Goal: Check status: Check status

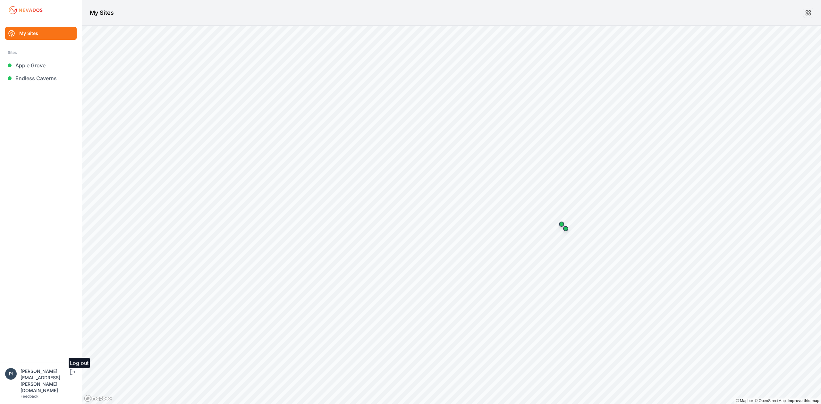
click at [76, 376] on icon "submit" at bounding box center [73, 372] width 8 height 8
click at [40, 67] on link "Apple Grove" at bounding box center [41, 65] width 72 height 13
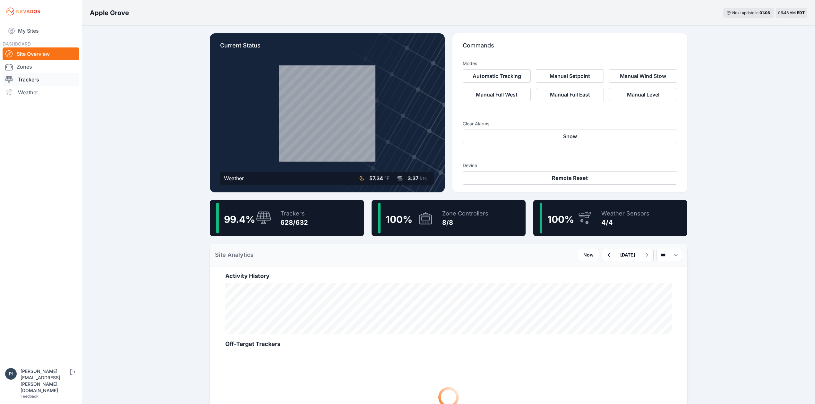
click at [28, 74] on link "Trackers" at bounding box center [41, 79] width 77 height 13
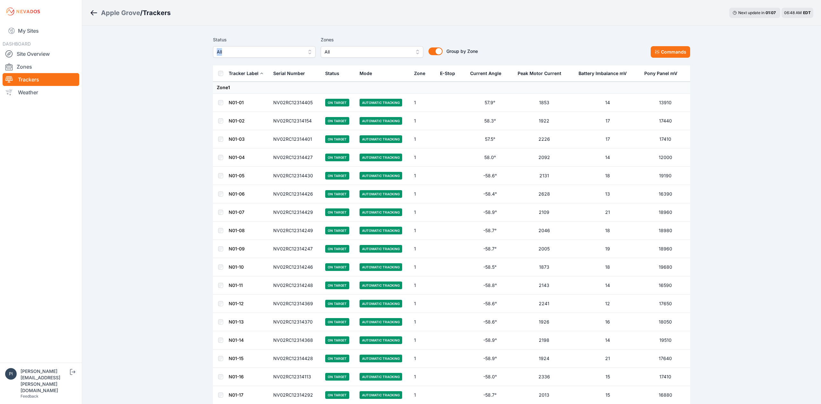
click at [223, 52] on span "All" at bounding box center [260, 52] width 86 height 8
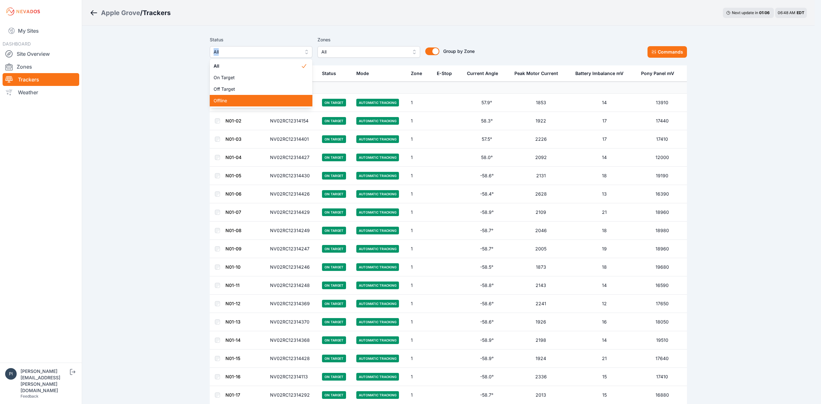
click at [241, 99] on span "Offline" at bounding box center [257, 101] width 87 height 6
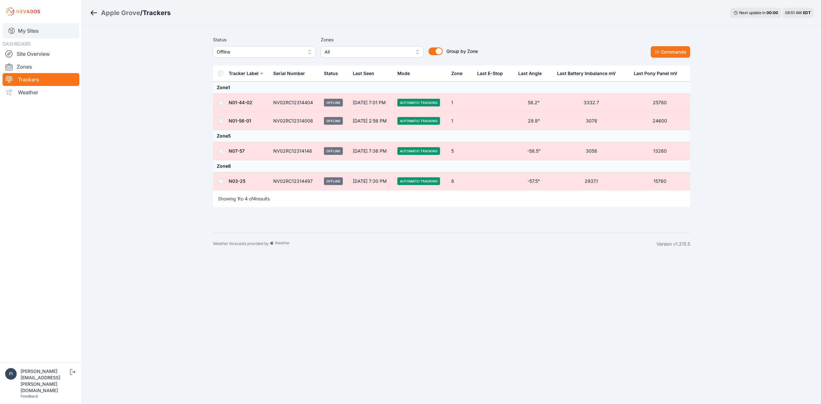
click at [44, 31] on link "My Sites" at bounding box center [41, 30] width 77 height 15
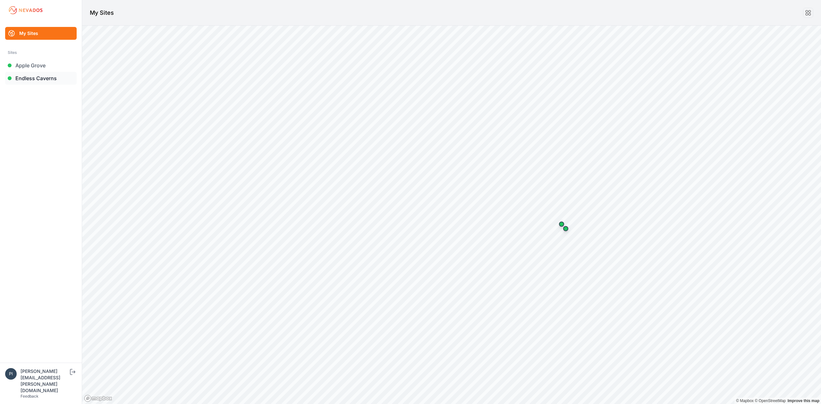
click at [35, 82] on link "Endless Caverns" at bounding box center [41, 78] width 72 height 13
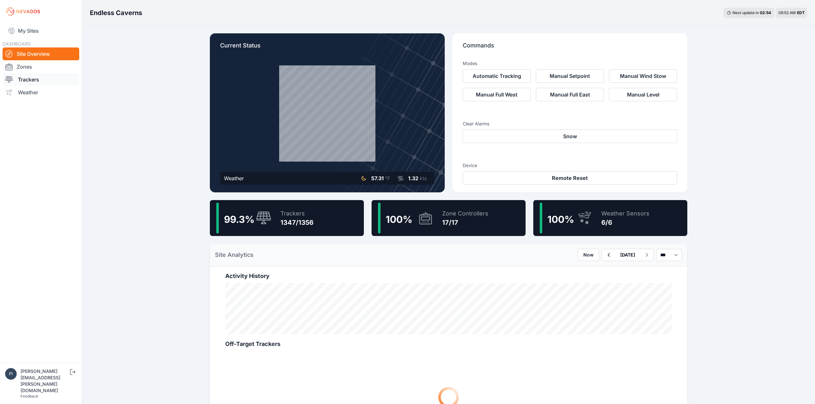
click at [42, 76] on link "Trackers" at bounding box center [41, 79] width 77 height 13
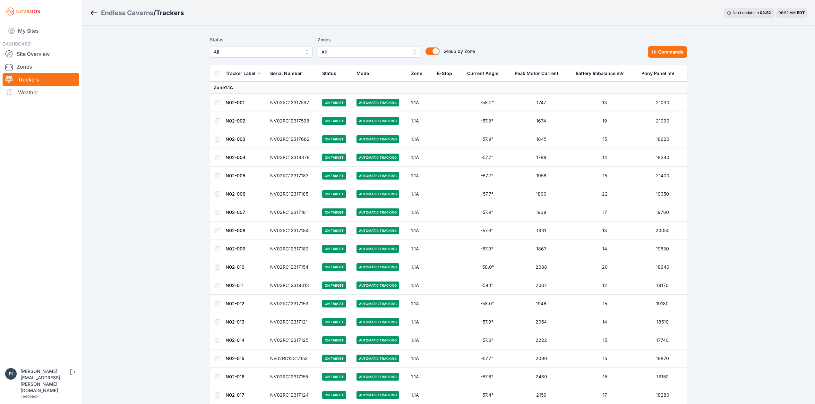
click at [221, 49] on span "All" at bounding box center [257, 52] width 86 height 8
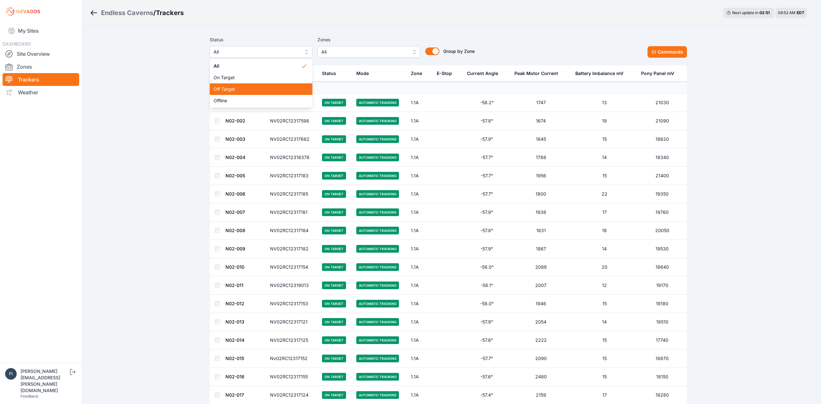
click at [230, 90] on span "Off Target" at bounding box center [257, 89] width 87 height 6
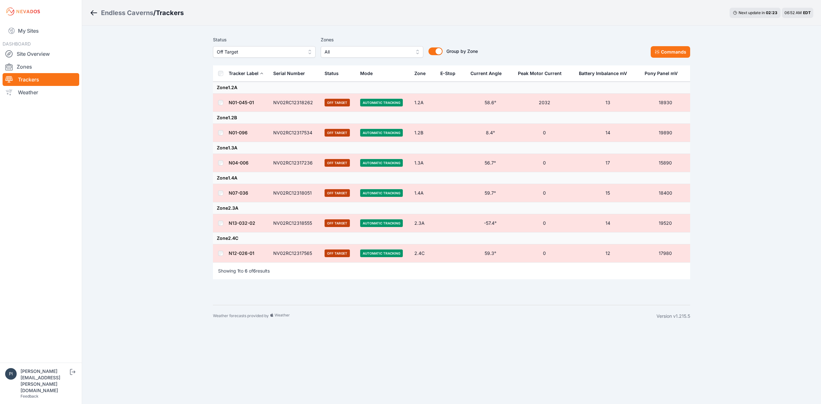
click at [246, 59] on div "Status Off Target Zones All Group by Zone Group by Zone Commands" at bounding box center [451, 49] width 477 height 32
click at [248, 56] on button "Off Target" at bounding box center [264, 52] width 103 height 12
click at [236, 99] on span "Offline" at bounding box center [260, 101] width 87 height 6
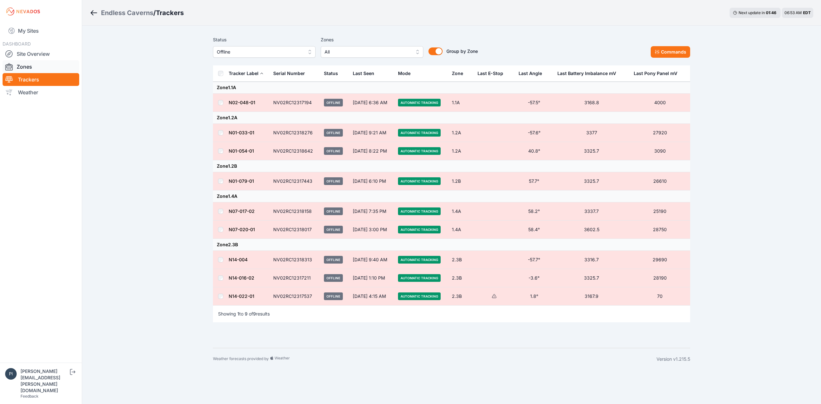
click at [45, 67] on link "Zones" at bounding box center [41, 66] width 77 height 13
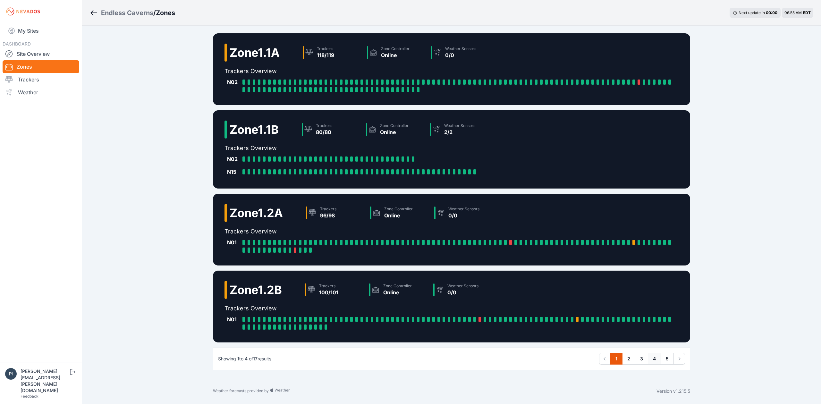
click at [653, 359] on link "4" at bounding box center [654, 359] width 13 height 12
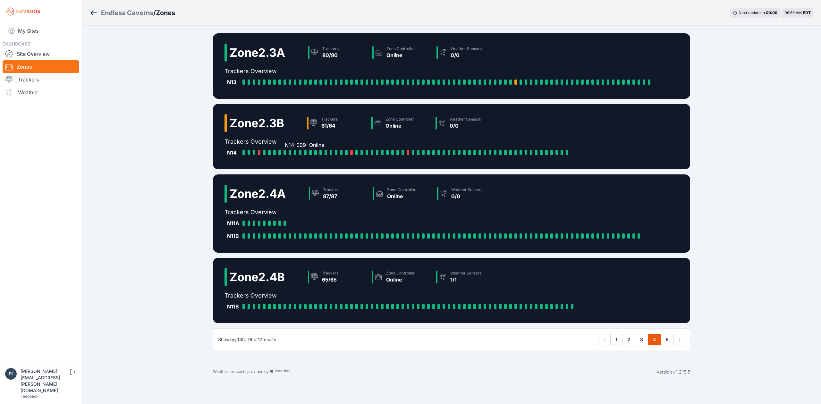
click at [288, 154] on div "N14-009: Online" at bounding box center [286, 152] width 5 height 5
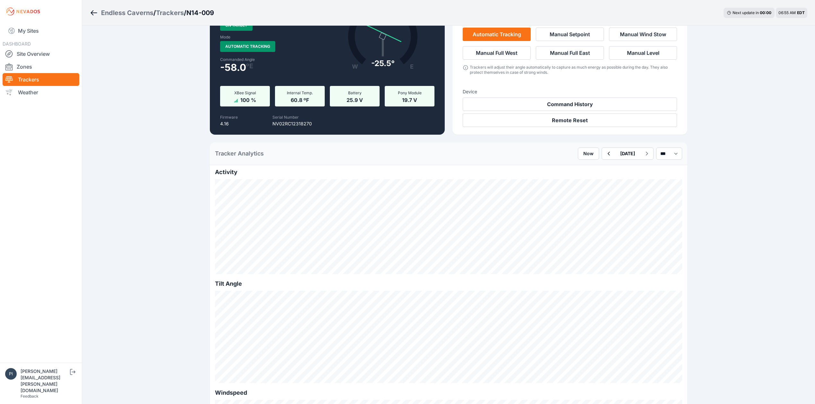
scroll to position [42, 0]
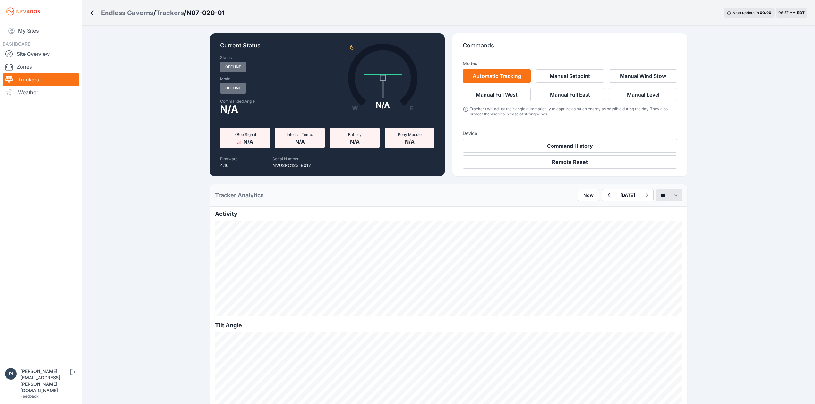
drag, startPoint x: 670, startPoint y: 188, endPoint x: 668, endPoint y: 194, distance: 6.4
click at [670, 187] on div "Tracker Analytics Now September 14 *** **** *****" at bounding box center [448, 195] width 477 height 23
click at [668, 194] on select "*** **** *****" at bounding box center [669, 195] width 26 height 12
click at [656, 189] on select "*** **** *****" at bounding box center [669, 195] width 26 height 12
select select "******"
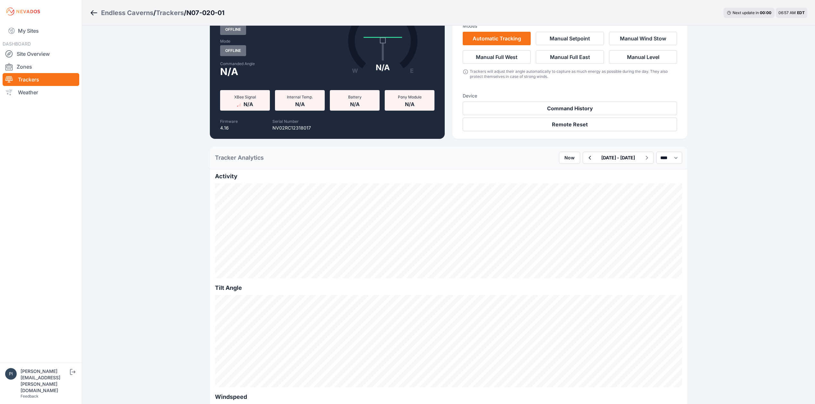
scroll to position [85, 0]
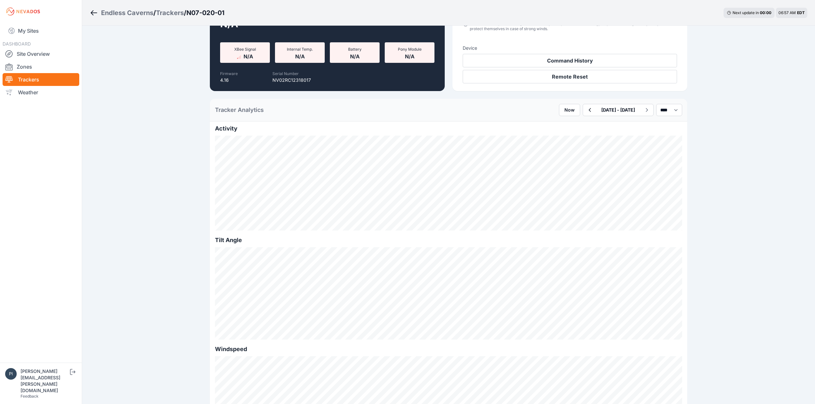
drag, startPoint x: 557, startPoint y: 110, endPoint x: 551, endPoint y: 121, distance: 12.6
click at [583, 109] on button "button" at bounding box center [589, 110] width 13 height 12
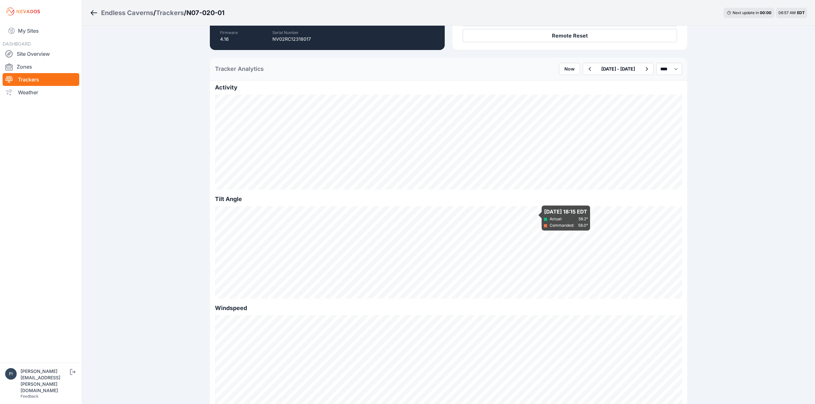
scroll to position [127, 0]
